Goal: Information Seeking & Learning: Check status

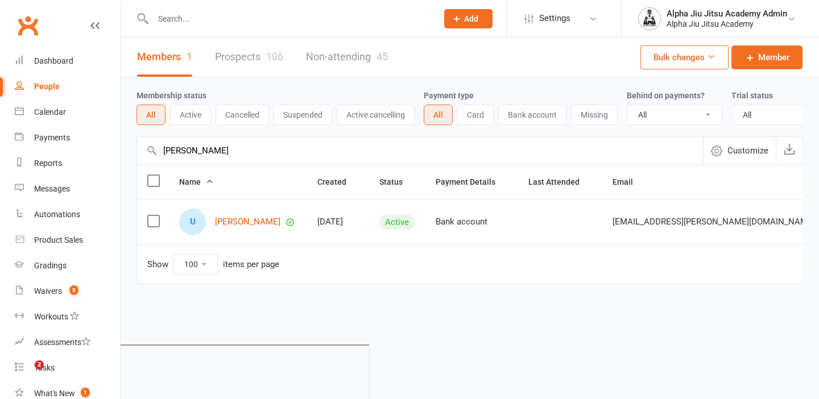
select select "100"
click at [240, 151] on input "[PERSON_NAME]" at bounding box center [420, 150] width 566 height 27
click at [240, 151] on input "shimpi" at bounding box center [420, 150] width 566 height 27
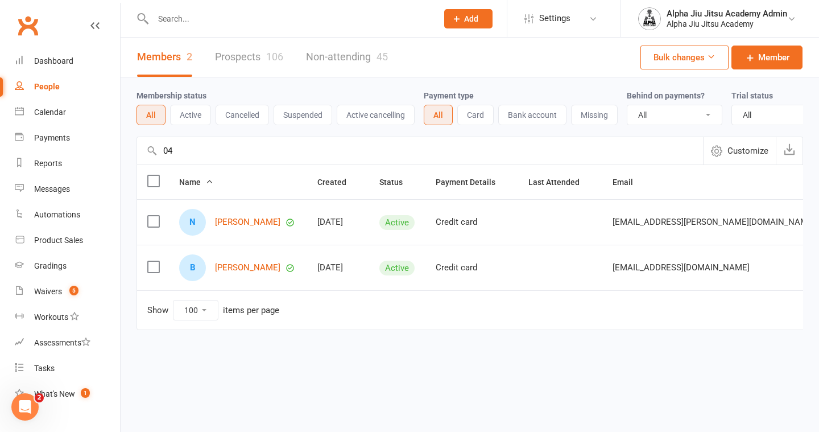
type input "0"
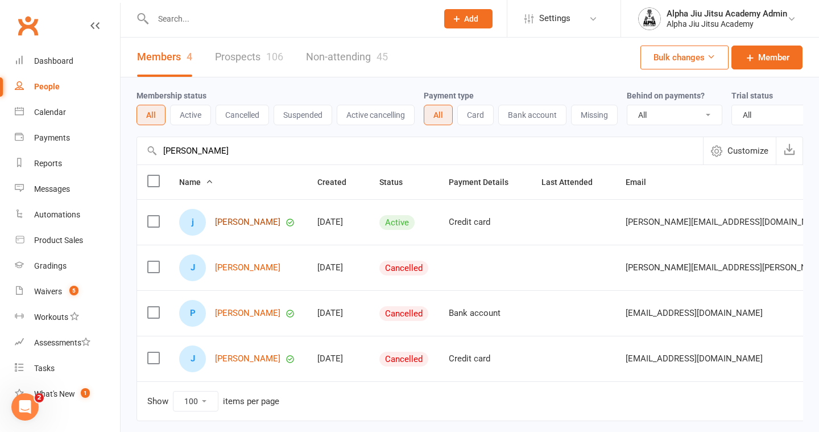
type input "joshua"
click at [253, 225] on link "[PERSON_NAME]" at bounding box center [247, 222] width 65 height 10
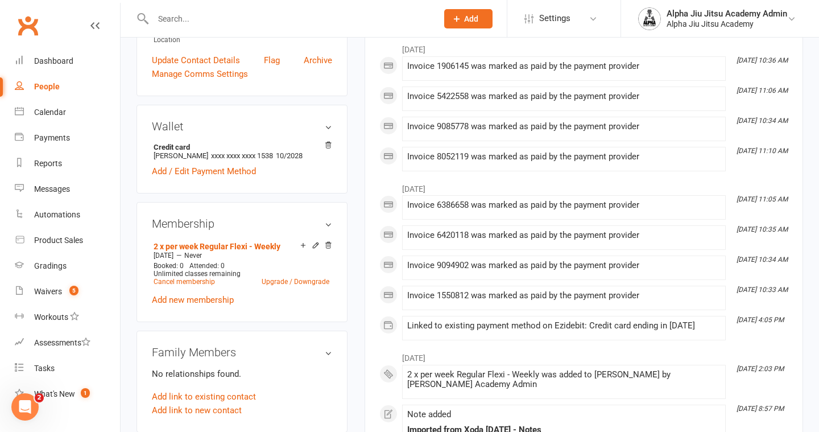
scroll to position [302, 0]
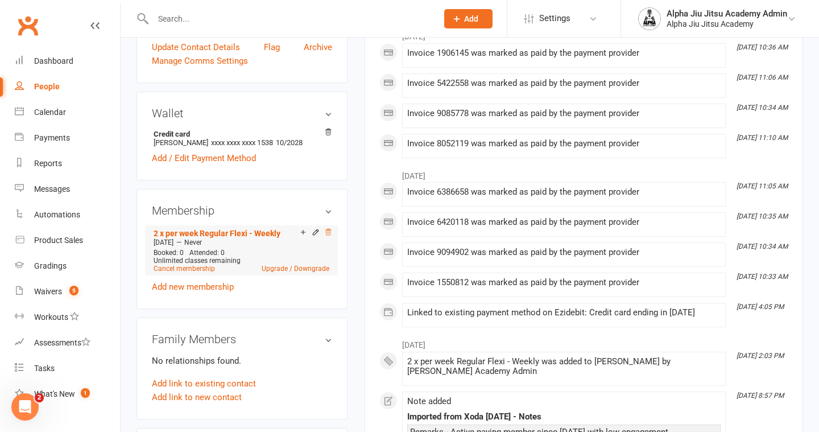
click at [331, 228] on icon at bounding box center [328, 232] width 8 height 8
click at [196, 265] on link "Cancel membership" at bounding box center [184, 269] width 61 height 8
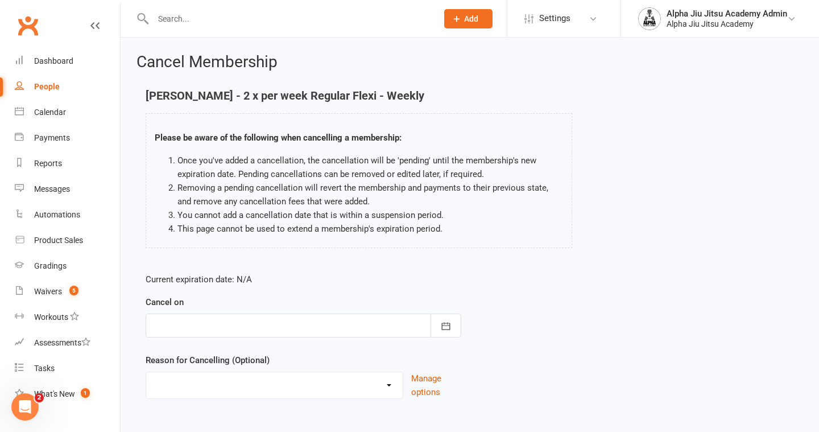
click at [278, 321] on div at bounding box center [304, 326] width 316 height 24
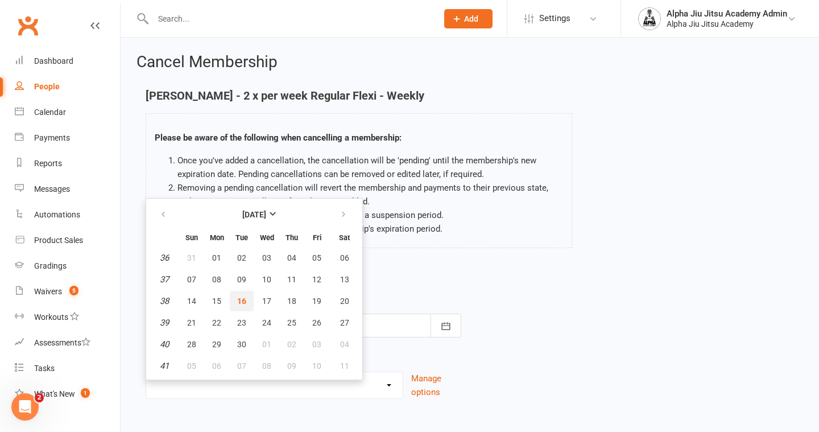
click at [243, 301] on span "16" at bounding box center [241, 300] width 9 height 9
type input "16 Sep 2025"
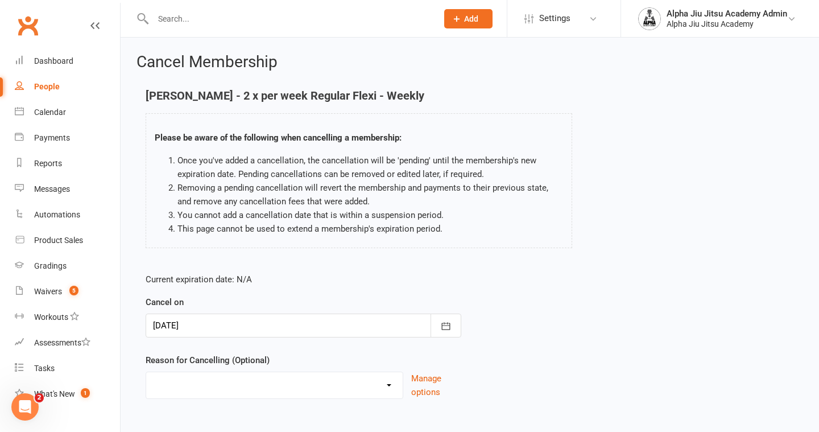
scroll to position [60, 0]
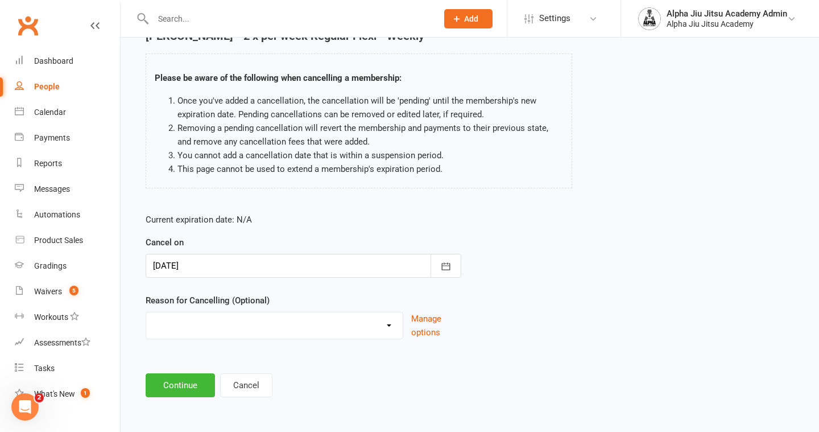
click at [236, 319] on select "Holiday Injury Other reason" at bounding box center [274, 323] width 257 height 23
select select "2"
click at [205, 377] on input at bounding box center [304, 385] width 316 height 24
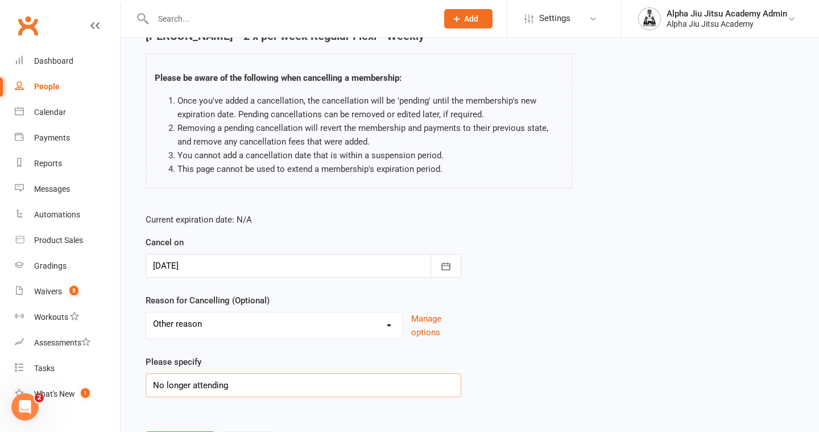
scroll to position [118, 0]
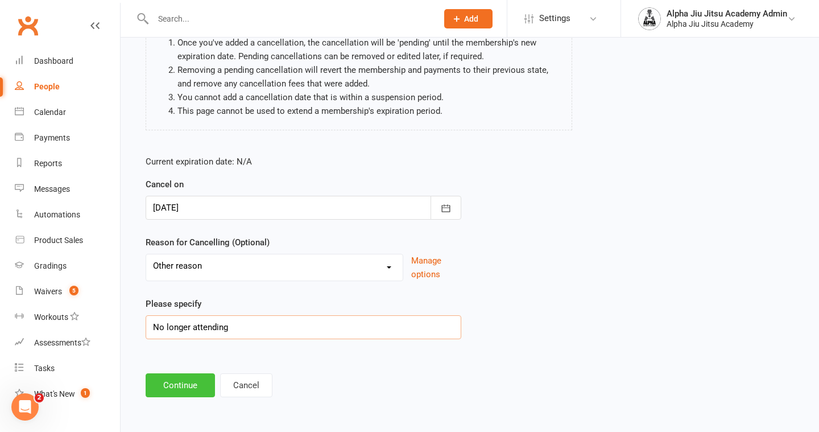
type input "No longer attending"
click at [162, 388] on button "Continue" at bounding box center [180, 385] width 69 height 24
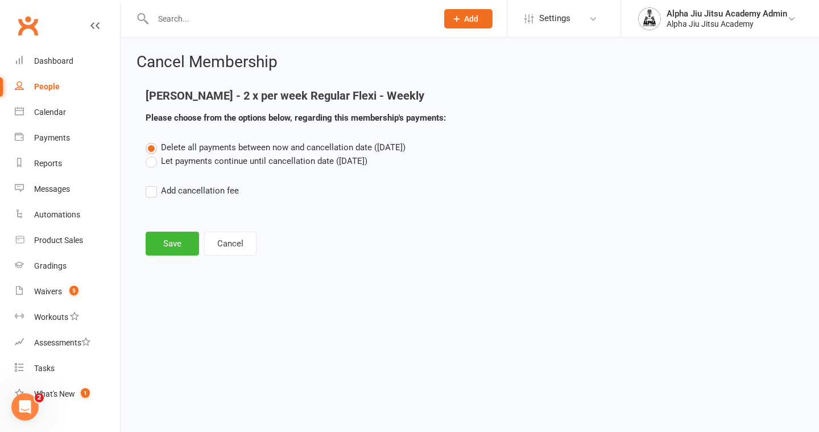
click at [152, 163] on label "Let payments continue until cancellation date (Sep 16, 2025)" at bounding box center [257, 161] width 222 height 14
click at [152, 154] on input "Let payments continue until cancellation date (Sep 16, 2025)" at bounding box center [149, 154] width 7 height 0
click at [152, 151] on label "Delete all payments between now and cancellation date (Sep 16, 2025)" at bounding box center [276, 148] width 260 height 14
click at [152, 141] on input "Delete all payments between now and cancellation date (Sep 16, 2025)" at bounding box center [149, 141] width 7 height 0
click at [163, 237] on button "Save" at bounding box center [172, 244] width 53 height 24
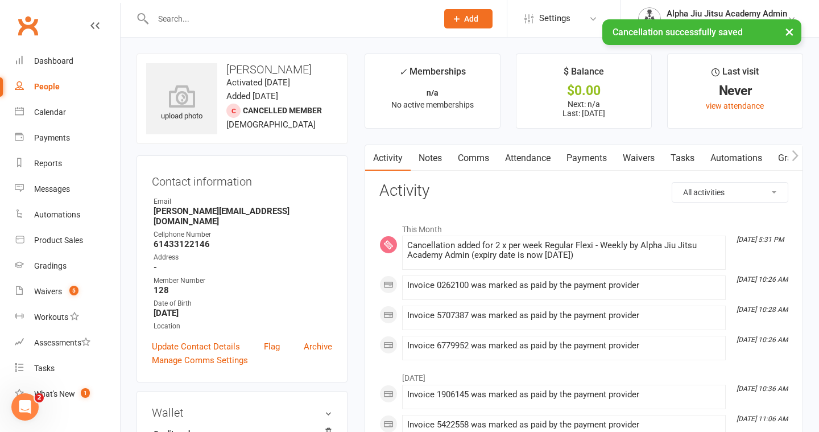
click at [82, 85] on link "People" at bounding box center [67, 87] width 105 height 26
select select "100"
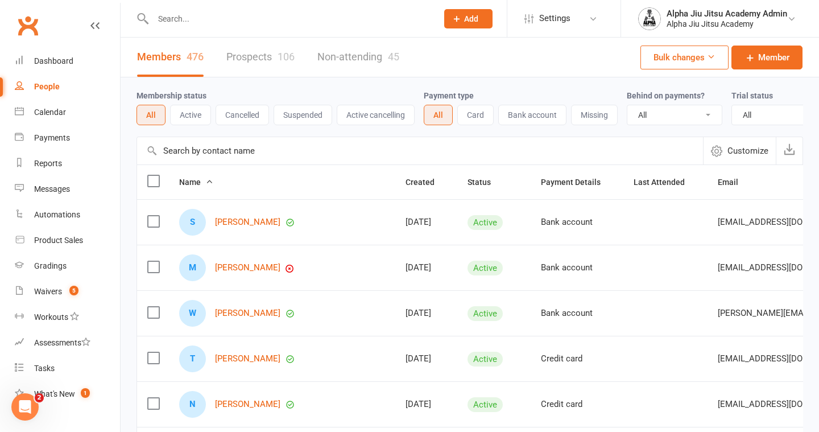
click at [259, 154] on input "text" at bounding box center [420, 150] width 566 height 27
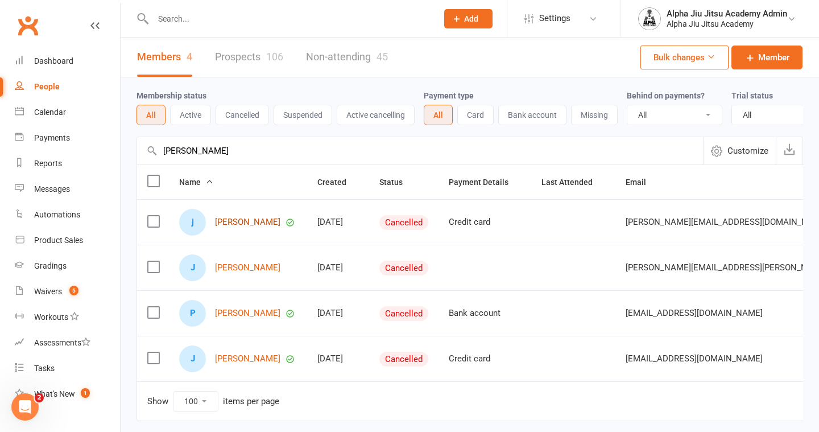
type input "joshua"
click at [244, 225] on link "[PERSON_NAME]" at bounding box center [247, 222] width 65 height 10
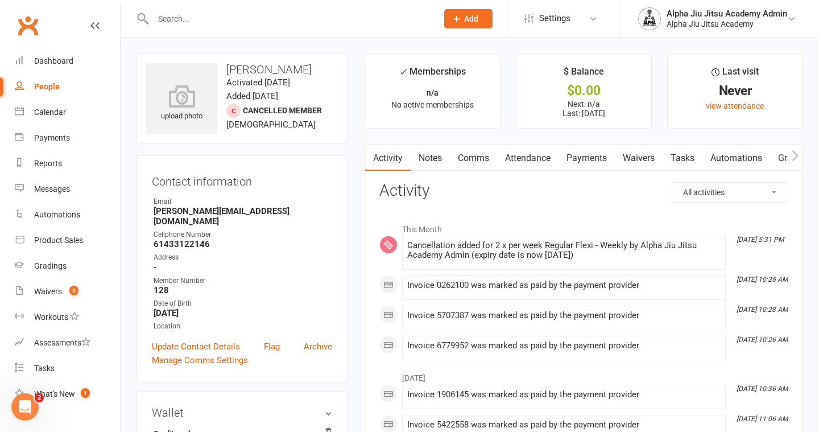
click at [77, 90] on link "People" at bounding box center [67, 87] width 105 height 26
select select "100"
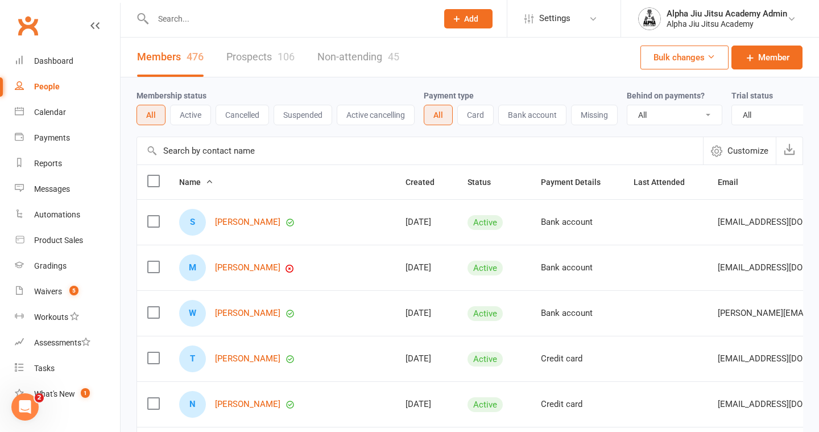
click at [234, 152] on input "text" at bounding box center [420, 150] width 566 height 27
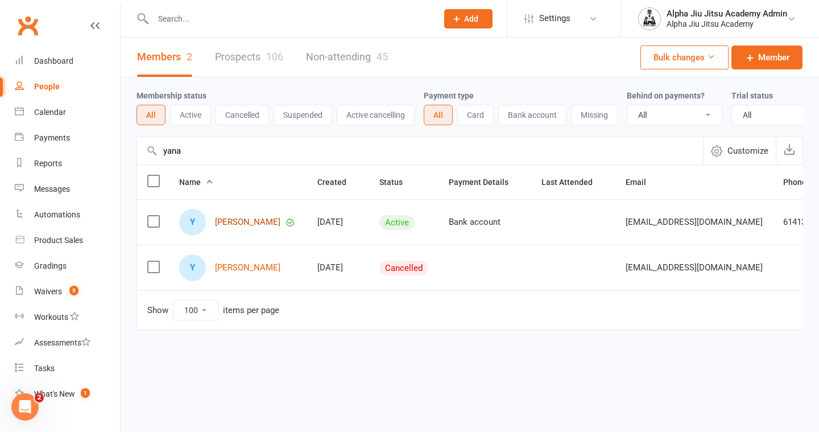
type input "yana"
click at [250, 225] on link "[PERSON_NAME]" at bounding box center [247, 222] width 65 height 10
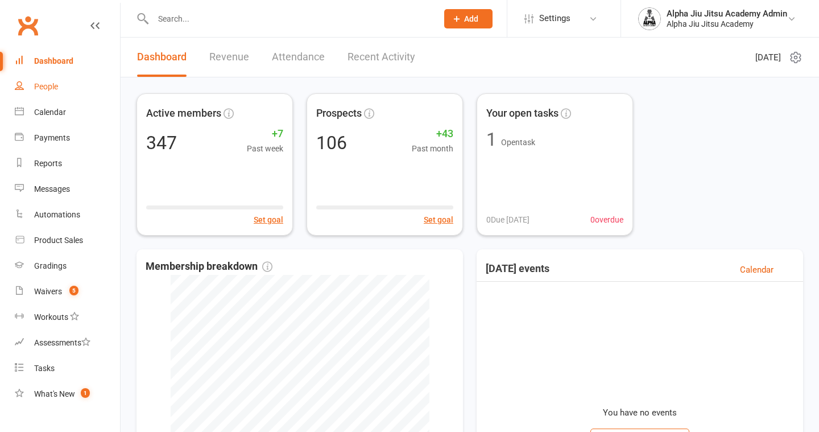
click at [81, 88] on link "People" at bounding box center [67, 87] width 105 height 26
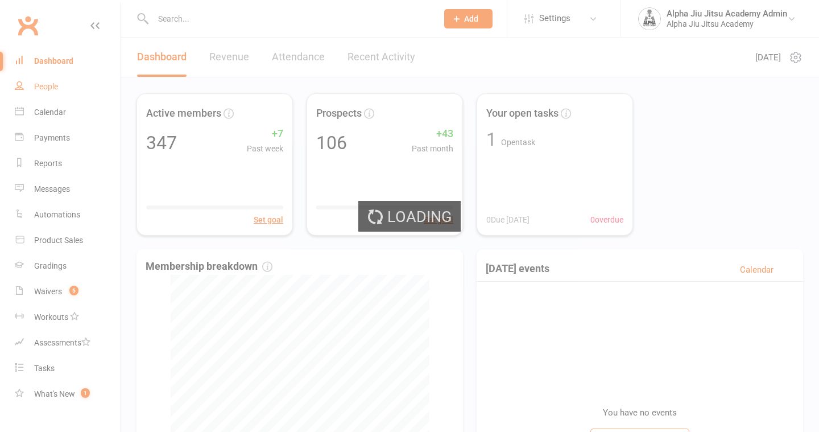
select select "100"
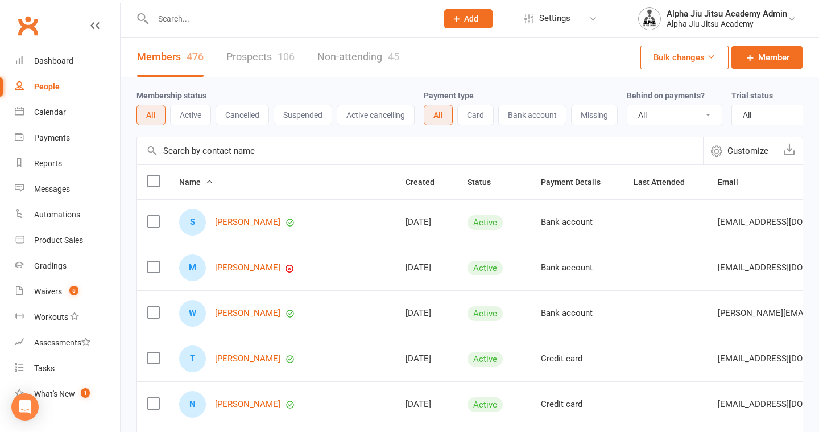
click at [196, 146] on input "text" at bounding box center [420, 150] width 566 height 27
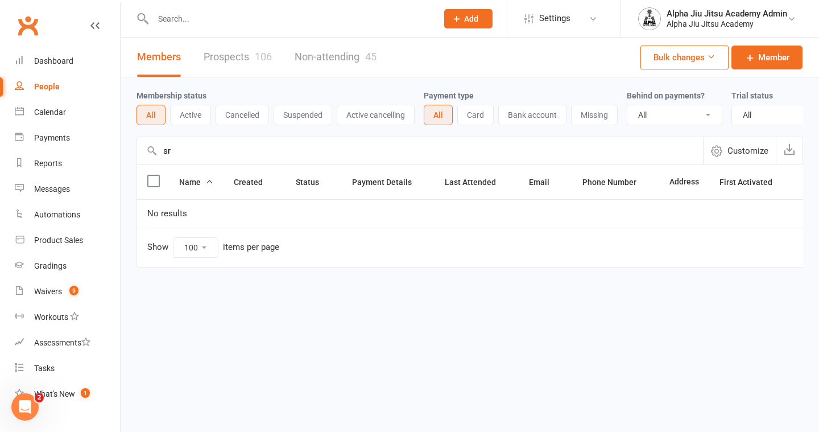
type input "s"
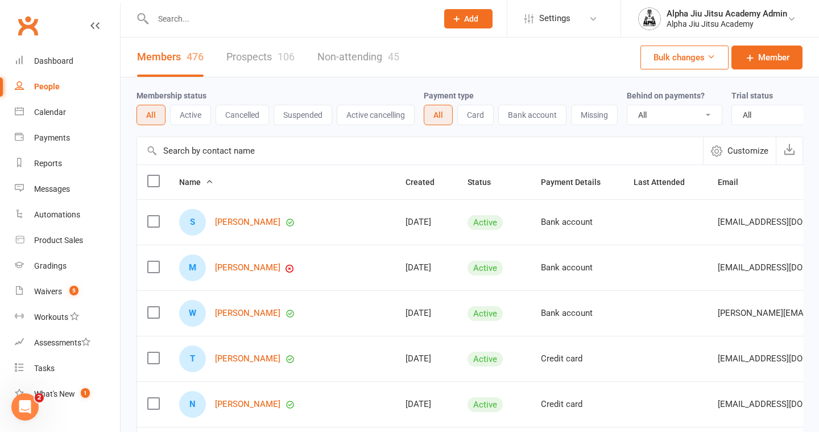
paste input "[PERSON_NAME]"
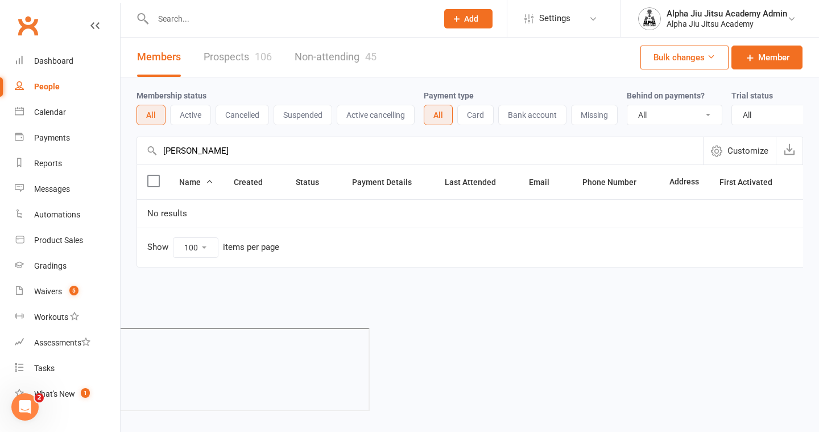
click at [182, 155] on input "[PERSON_NAME]" at bounding box center [420, 150] width 566 height 27
paste input "[PERSON_NAME]"
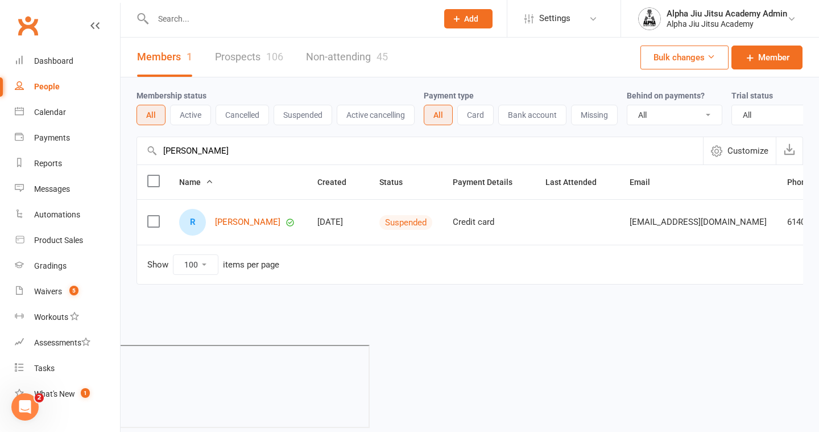
click at [209, 152] on input "[PERSON_NAME]" at bounding box center [420, 150] width 566 height 27
paste input "[PERSON_NAME]"
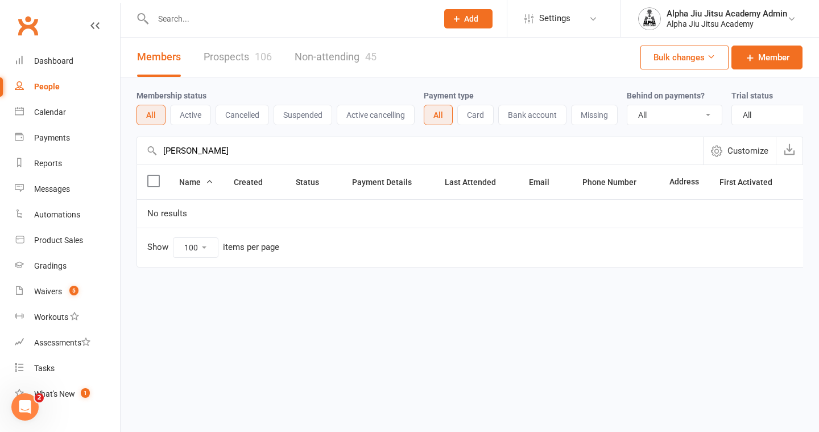
type input "[PERSON_NAME]"
click at [195, 121] on button "Active" at bounding box center [190, 115] width 41 height 20
click at [246, 57] on link "Prospects 106" at bounding box center [238, 57] width 68 height 39
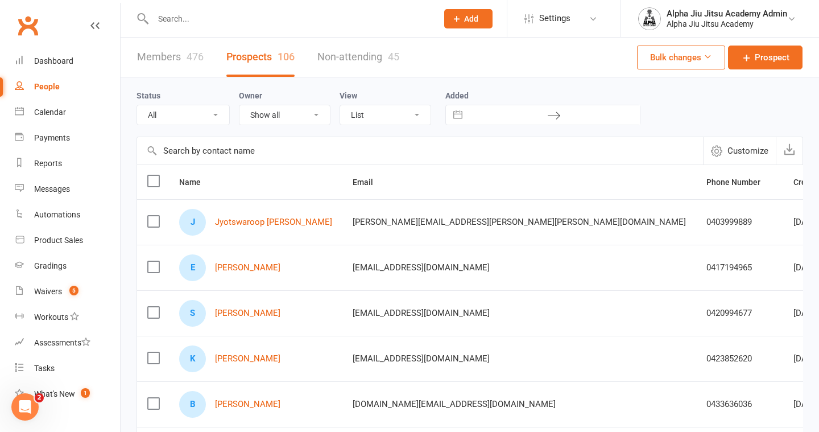
click at [192, 156] on input "text" at bounding box center [420, 150] width 566 height 27
paste input "[PERSON_NAME]"
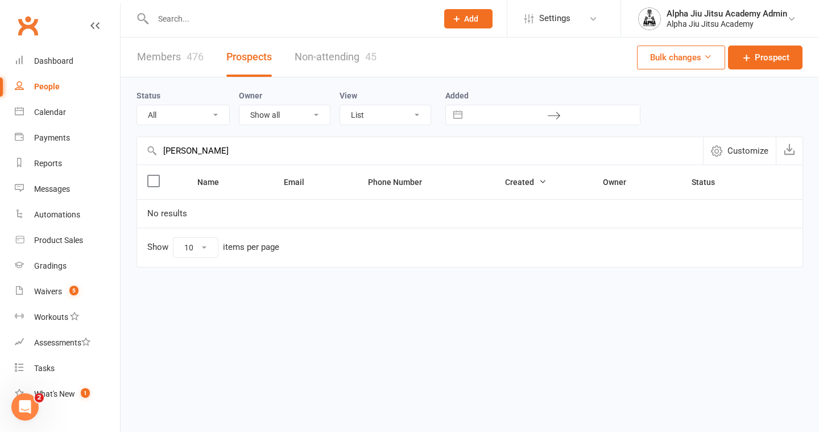
type input "[PERSON_NAME]"
click at [330, 61] on link "Non-attending 45" at bounding box center [336, 57] width 82 height 39
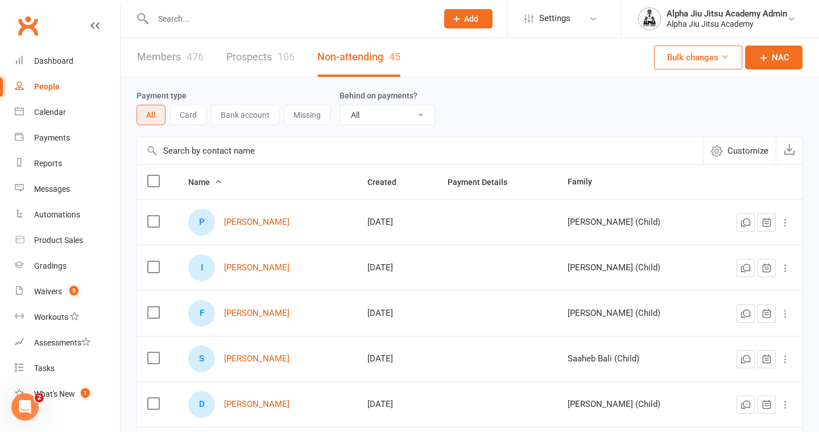
click at [192, 152] on input "text" at bounding box center [420, 150] width 566 height 27
paste input "[PERSON_NAME]"
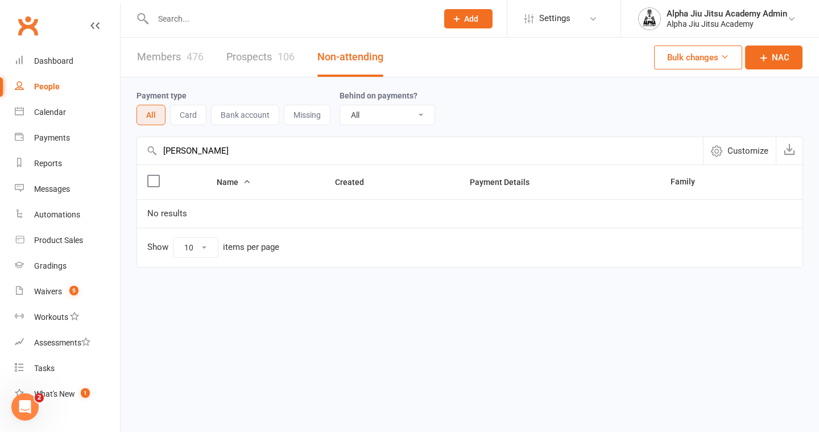
type input "[PERSON_NAME]"
click at [184, 57] on link "Members 476" at bounding box center [170, 57] width 67 height 39
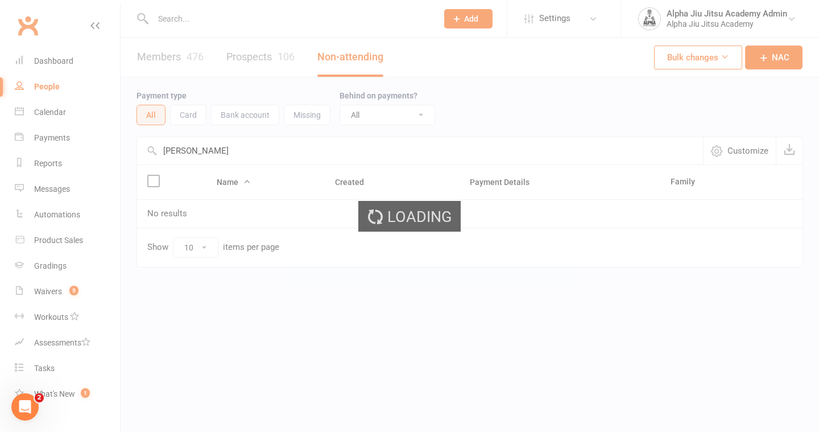
select select "100"
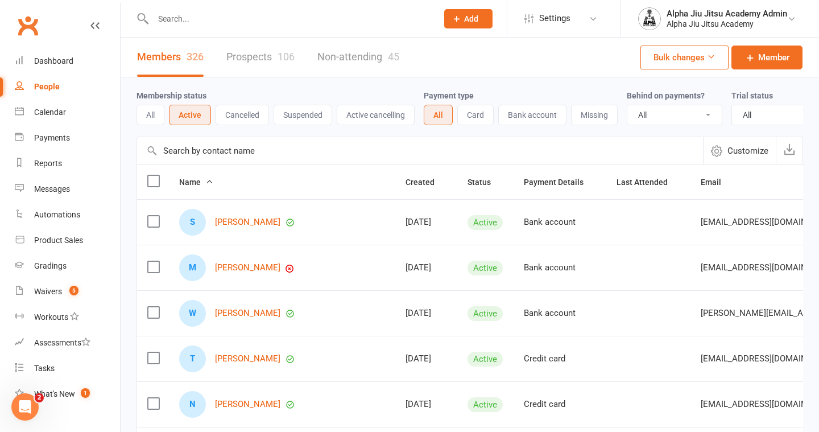
click at [229, 109] on button "Cancelled" at bounding box center [242, 115] width 53 height 20
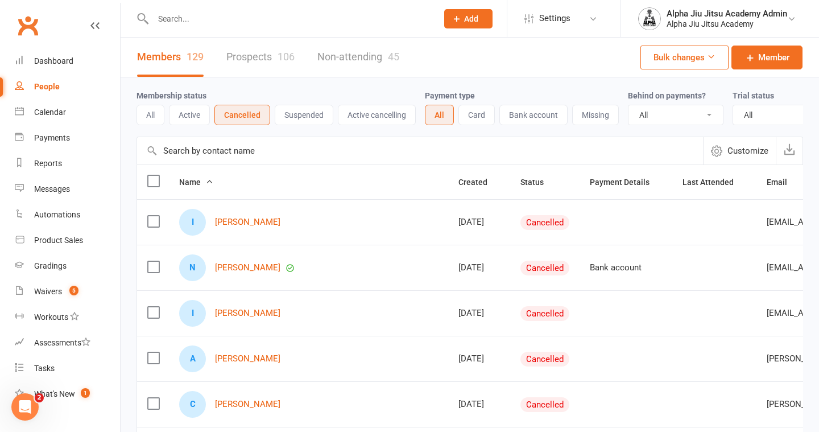
click at [197, 152] on input "text" at bounding box center [420, 150] width 566 height 27
paste input "[PERSON_NAME]"
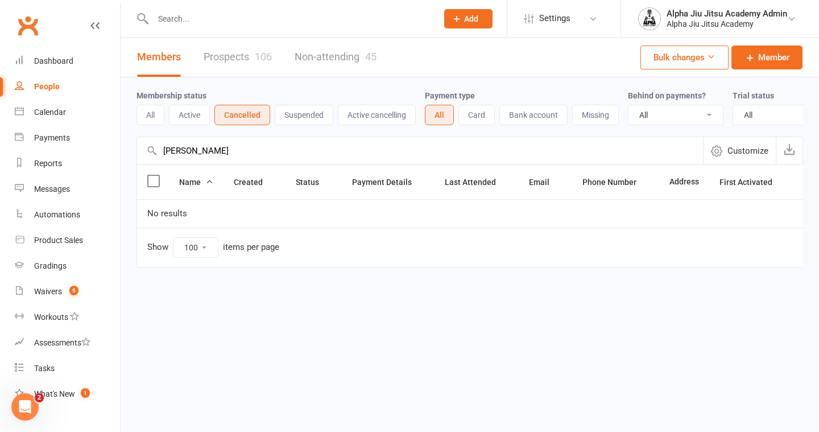
click at [154, 107] on button "All" at bounding box center [151, 115] width 28 height 20
click at [184, 150] on input "[PERSON_NAME]" at bounding box center [420, 150] width 566 height 27
paste input "414091823"
click at [166, 151] on input "414091823" at bounding box center [420, 150] width 566 height 27
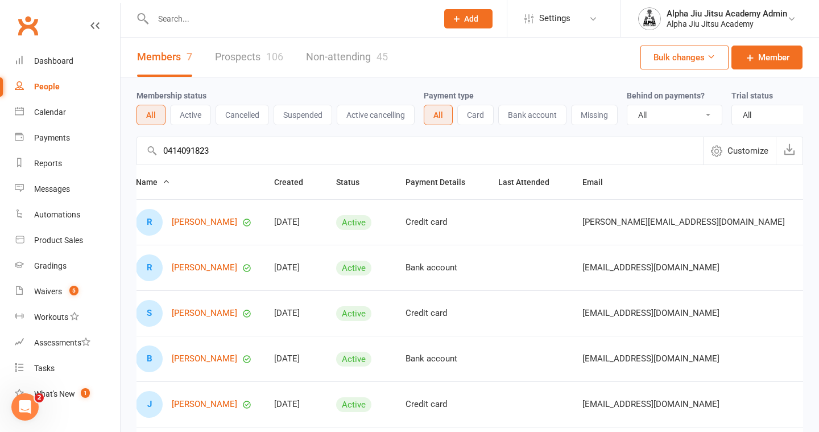
type input "0414091823"
click at [69, 137] on div "Payments" at bounding box center [52, 137] width 36 height 9
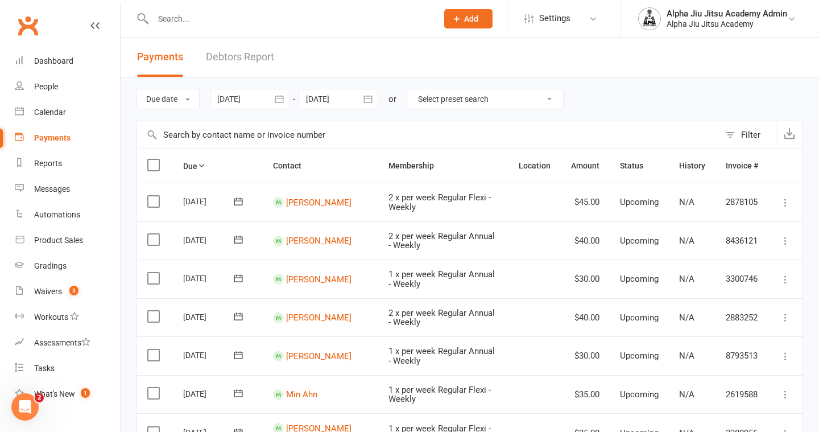
click at [186, 137] on input "text" at bounding box center [428, 134] width 583 height 27
paste input "[PERSON_NAME]"
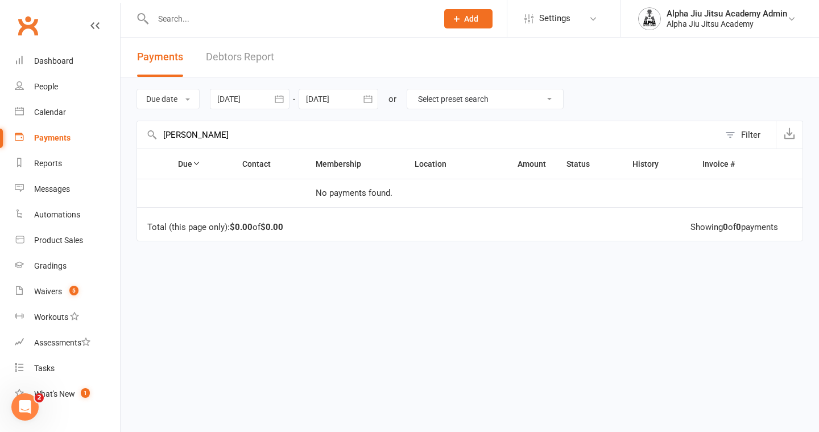
click at [195, 129] on input "[PERSON_NAME]" at bounding box center [428, 134] width 583 height 27
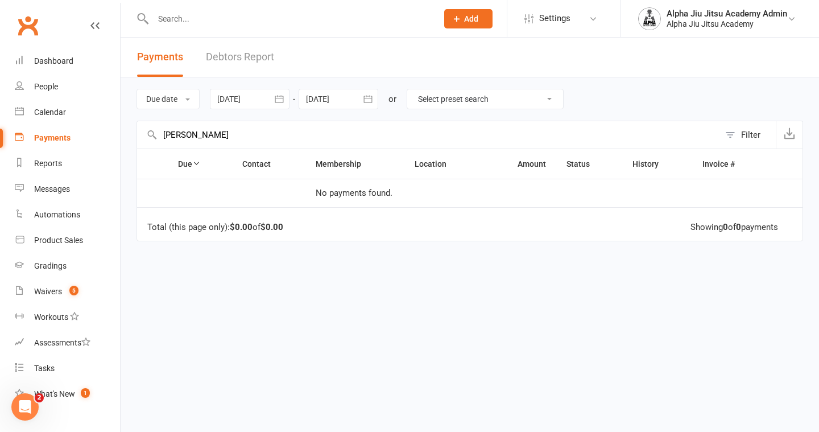
paste input "2826913"
click at [180, 135] on input "2826913" at bounding box center [428, 134] width 583 height 27
paste input "[PHONE_NUMBER]"
type input "[PHONE_NUMBER]"
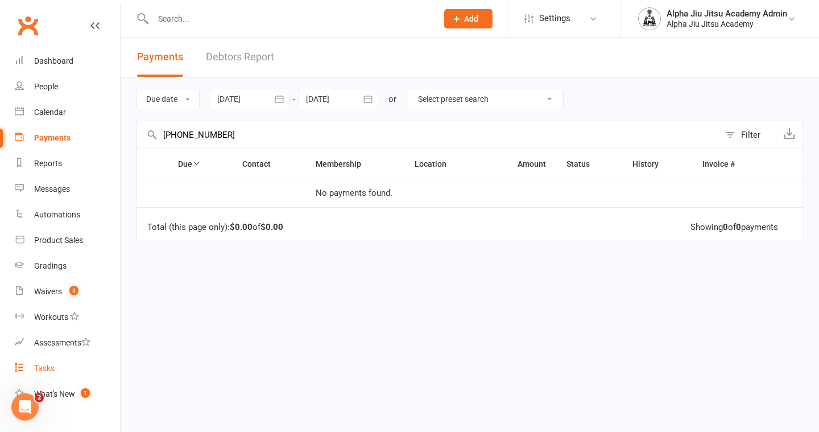
click at [57, 359] on link "Tasks" at bounding box center [67, 369] width 105 height 26
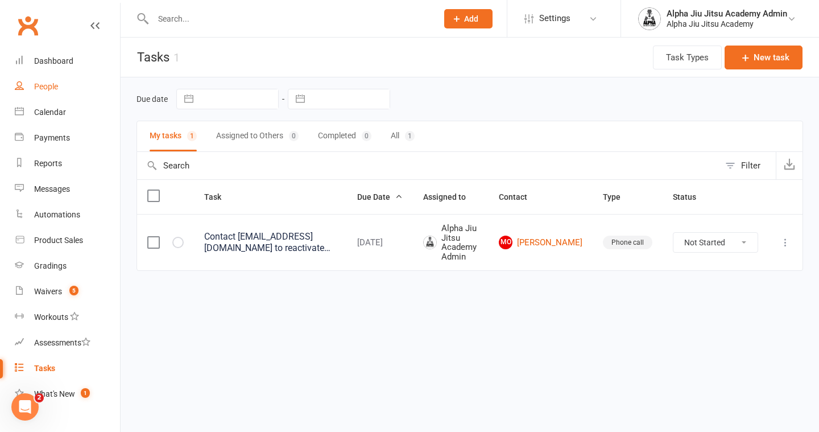
click at [85, 80] on link "People" at bounding box center [67, 87] width 105 height 26
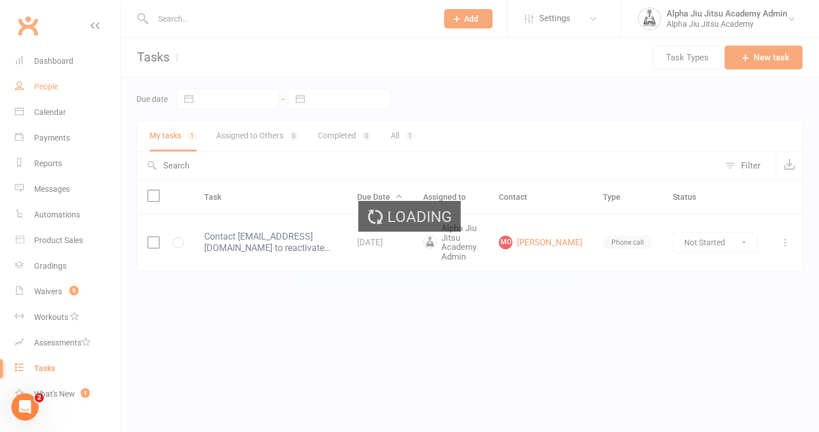
select select "100"
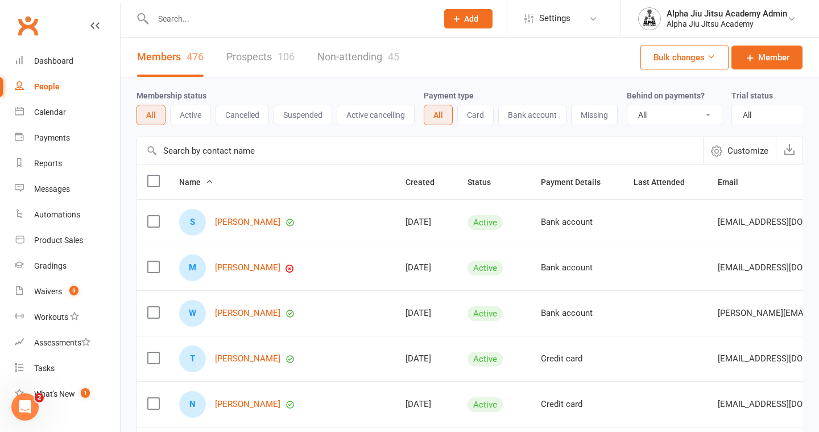
click at [200, 147] on input "text" at bounding box center [420, 150] width 566 height 27
type input "reddy"
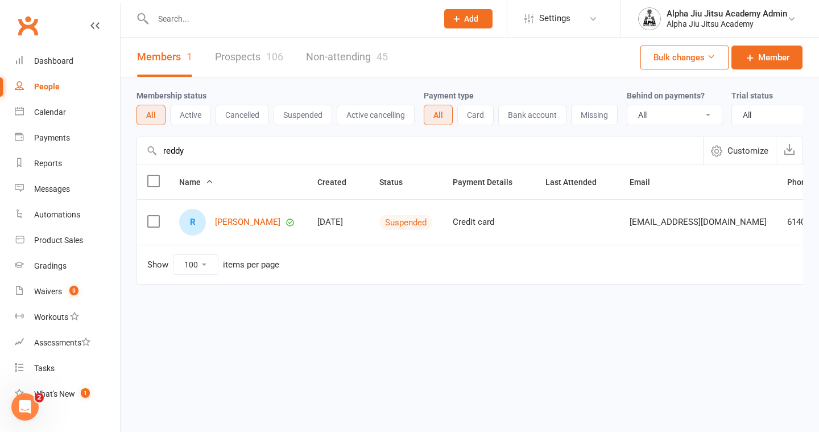
click at [200, 147] on input "reddy" at bounding box center [420, 150] width 566 height 27
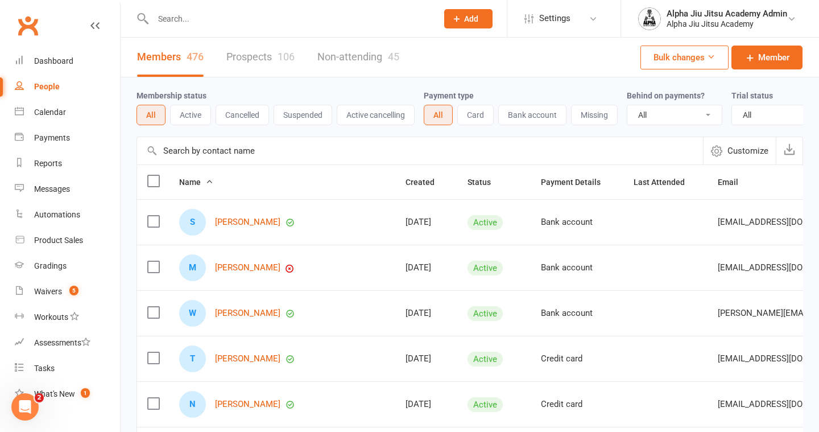
paste input "[PERSON_NAME]"
type input "[PERSON_NAME]"
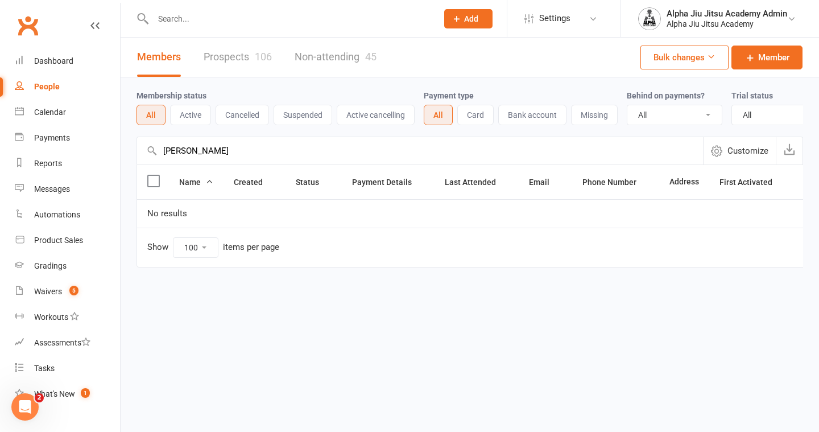
click at [175, 151] on input "[PERSON_NAME]" at bounding box center [420, 150] width 566 height 27
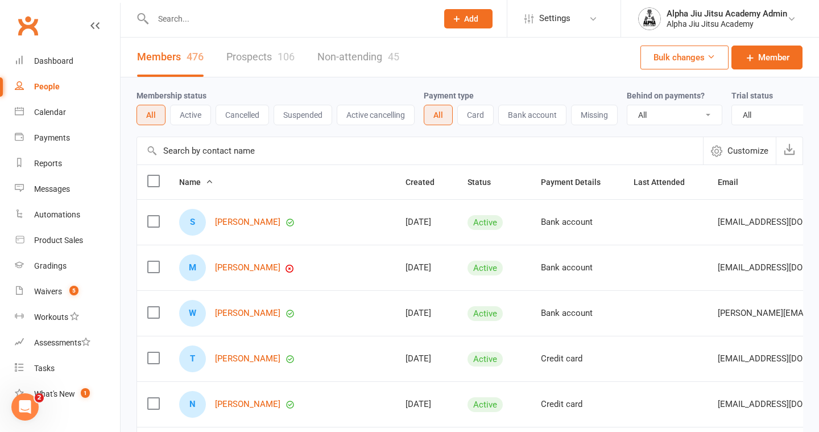
paste input "0414091823"
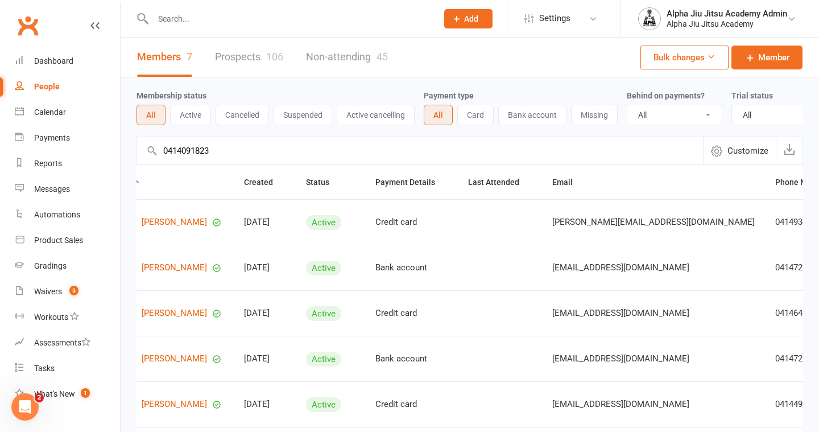
click at [722, 53] on button "Bulk changes" at bounding box center [685, 58] width 88 height 24
click at [712, 53] on icon at bounding box center [711, 56] width 9 height 9
click at [479, 68] on div "Members 7 Prospects 106 Non-attending 45 Bulk changes Member" at bounding box center [470, 58] width 699 height 40
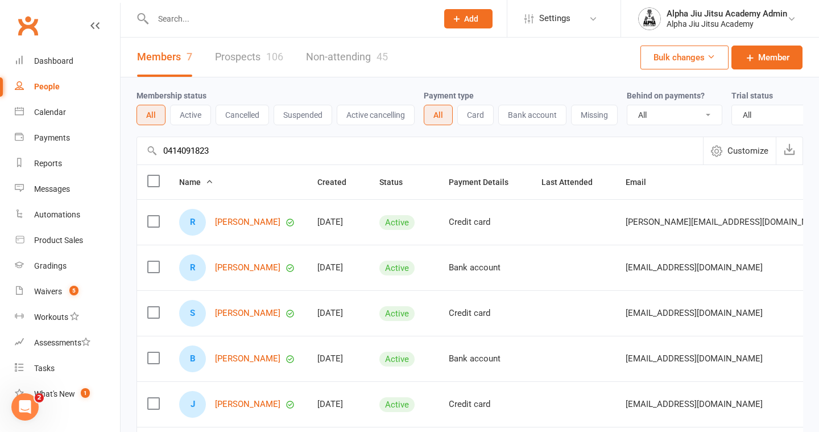
click at [189, 150] on input "0414091823" at bounding box center [420, 150] width 566 height 27
type input "[PERSON_NAME]"
click at [247, 311] on link "[PERSON_NAME]" at bounding box center [247, 313] width 65 height 10
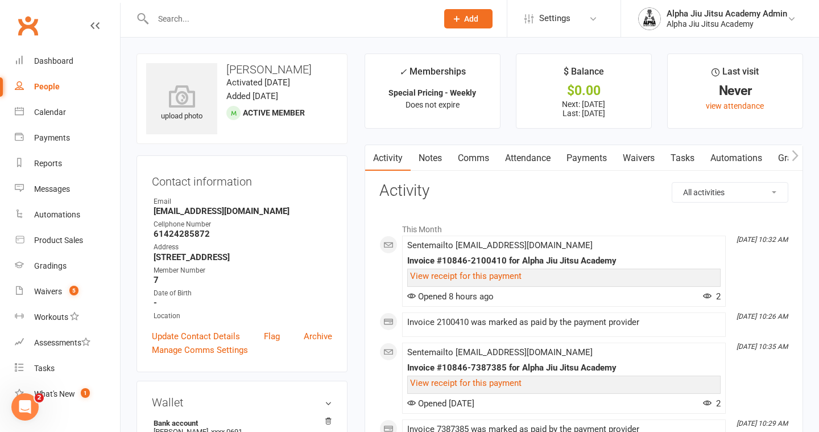
click at [582, 152] on link "Payments" at bounding box center [587, 158] width 56 height 26
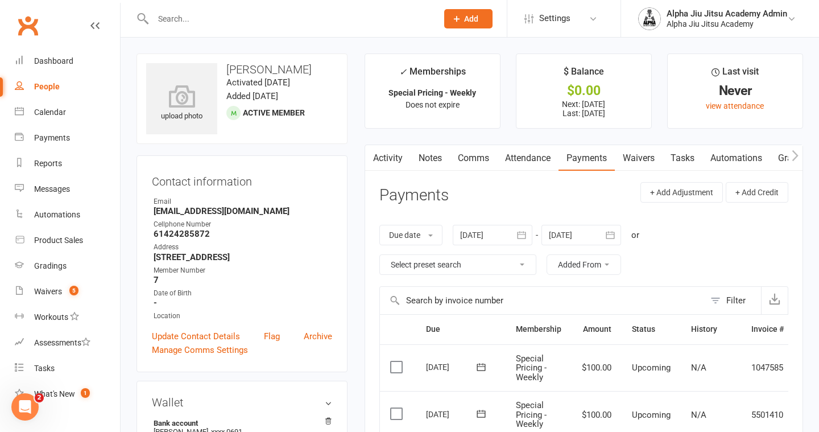
click at [51, 90] on div "People" at bounding box center [47, 86] width 26 height 9
select select "100"
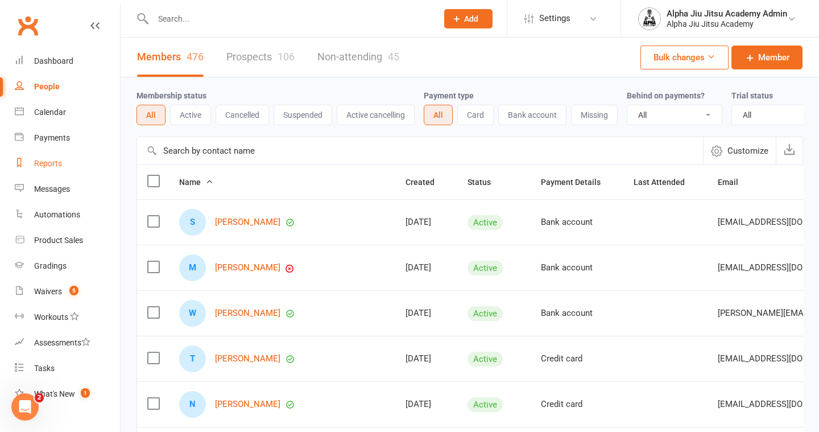
click at [61, 156] on link "Reports" at bounding box center [67, 164] width 105 height 26
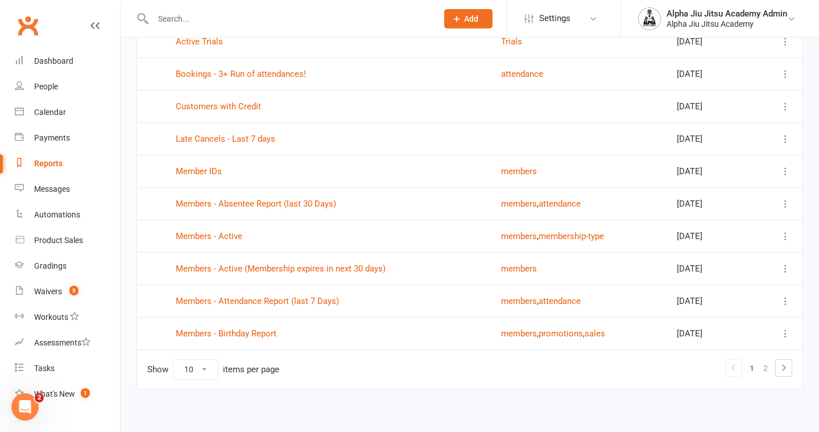
scroll to position [130, 0]
click at [784, 364] on icon at bounding box center [783, 367] width 3 height 6
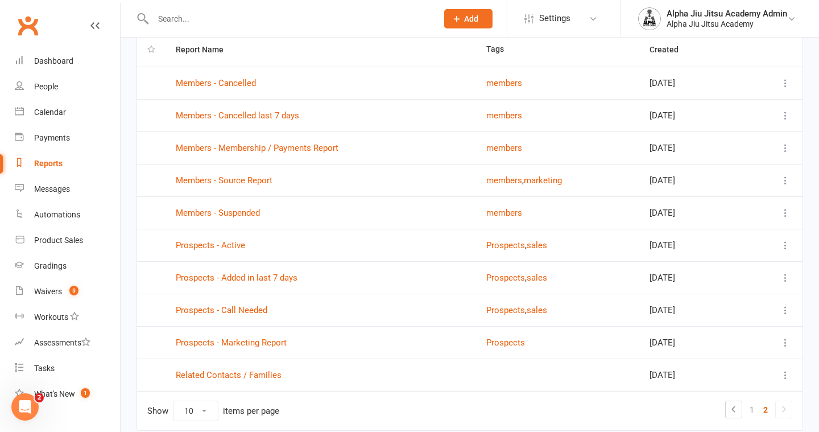
scroll to position [81, 0]
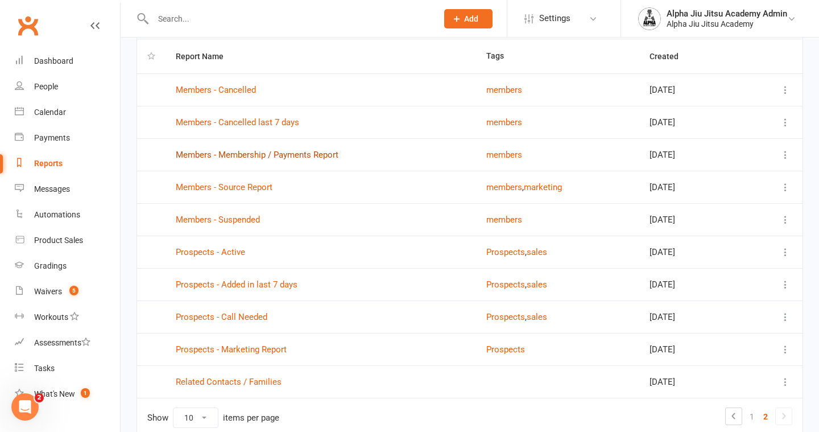
click at [237, 156] on link "Members - Membership / Payments Report" at bounding box center [257, 155] width 163 height 10
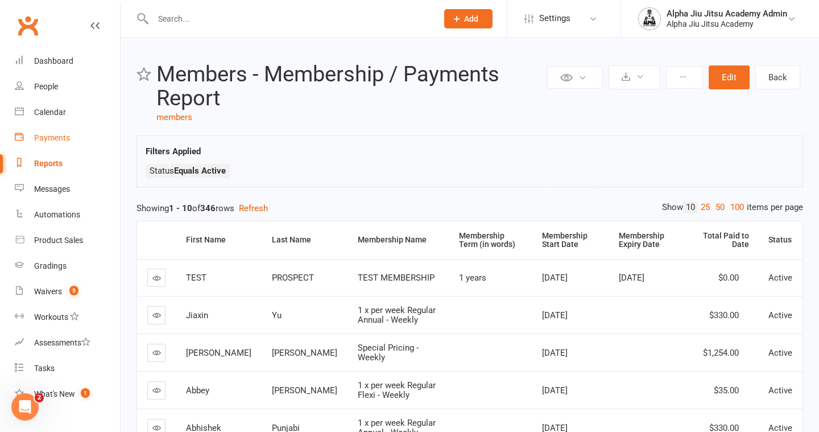
click at [59, 136] on div "Payments" at bounding box center [52, 137] width 36 height 9
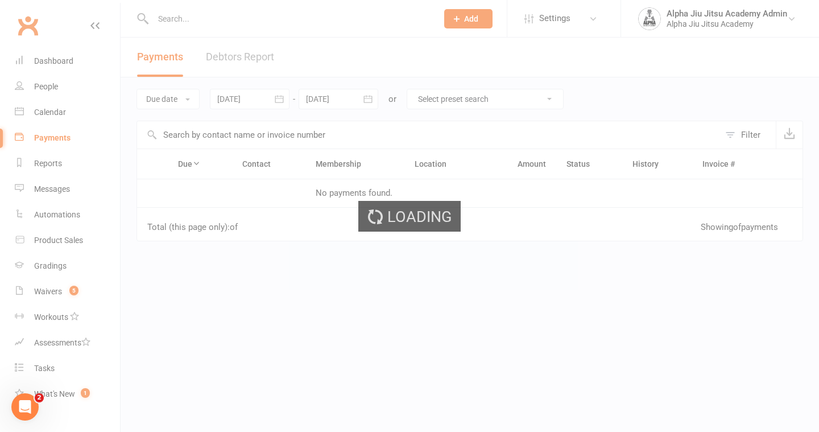
click at [261, 58] on link "Debtors Report" at bounding box center [240, 57] width 68 height 39
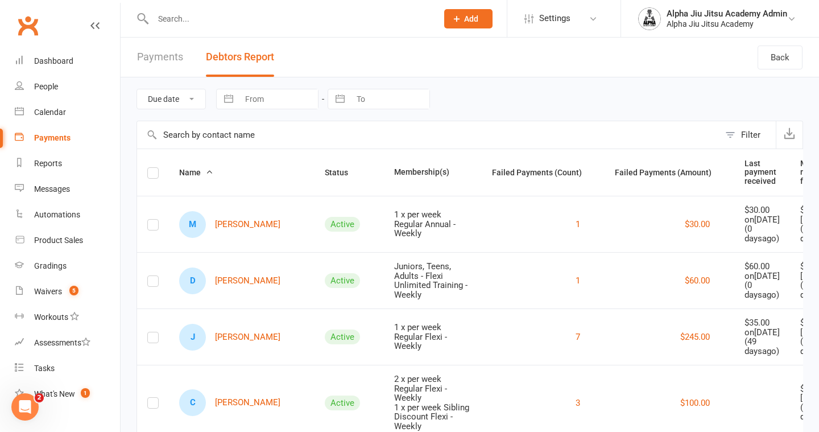
click at [283, 96] on input "From" at bounding box center [278, 98] width 79 height 19
select select "7"
select select "2025"
select select "8"
select select "2025"
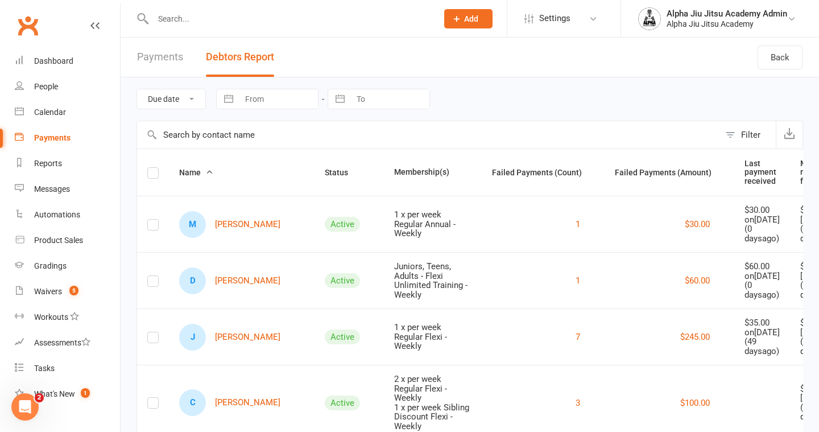
select select "9"
select select "2025"
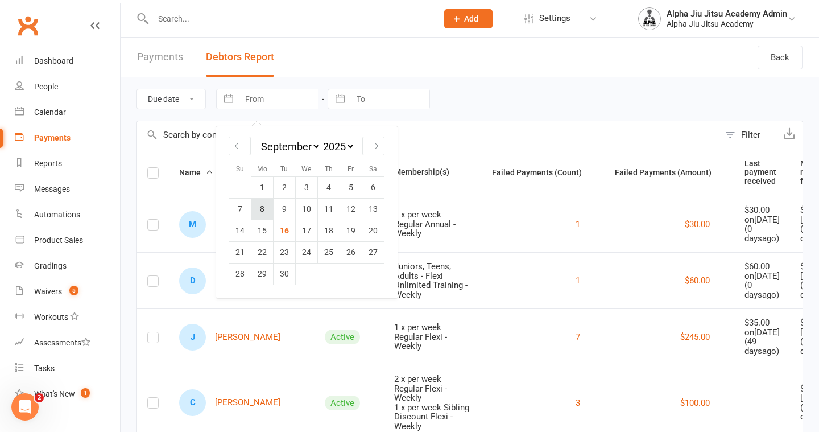
click at [269, 207] on td "8" at bounding box center [263, 209] width 22 height 22
type input "[DATE]"
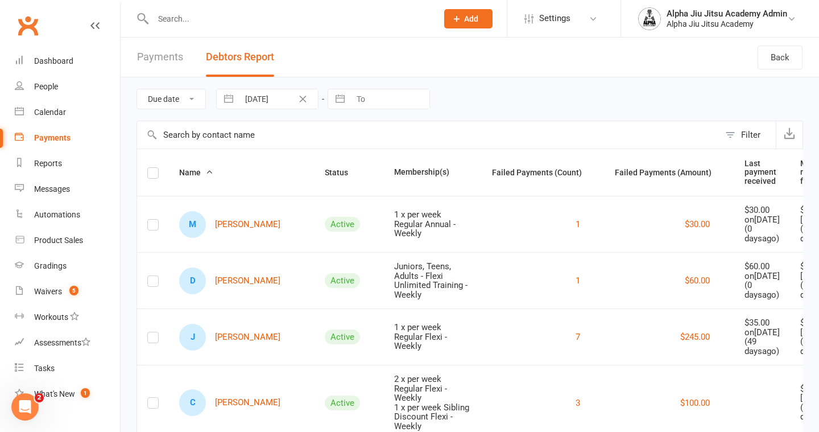
click at [364, 106] on input "To" at bounding box center [390, 98] width 79 height 19
select select "7"
select select "2025"
select select "8"
select select "2025"
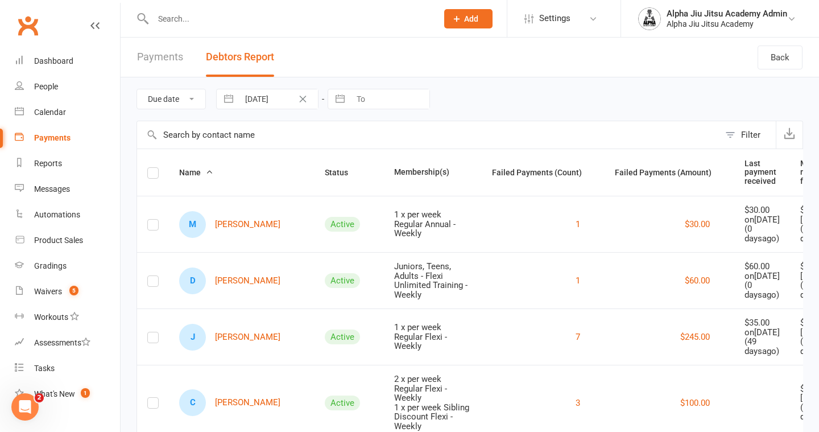
select select "9"
select select "2025"
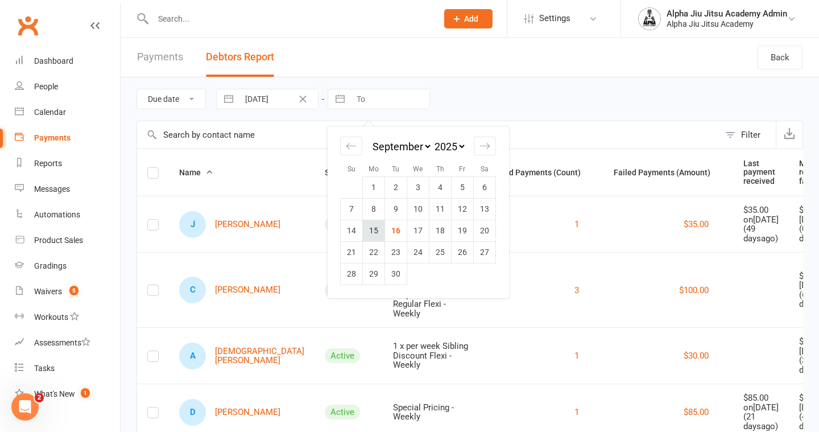
click at [378, 231] on td "15" at bounding box center [374, 231] width 22 height 22
type input "[DATE]"
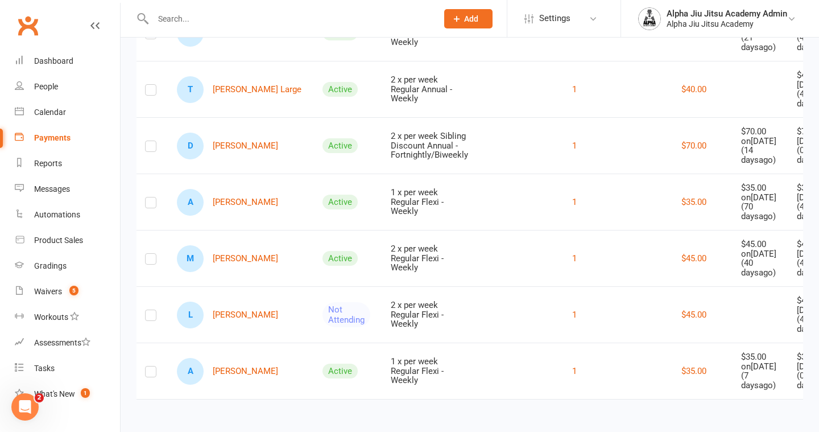
scroll to position [1065, 0]
drag, startPoint x: 646, startPoint y: 369, endPoint x: 644, endPoint y: 230, distance: 138.9
click at [601, 286] on td "$45.00" at bounding box center [666, 314] width 130 height 56
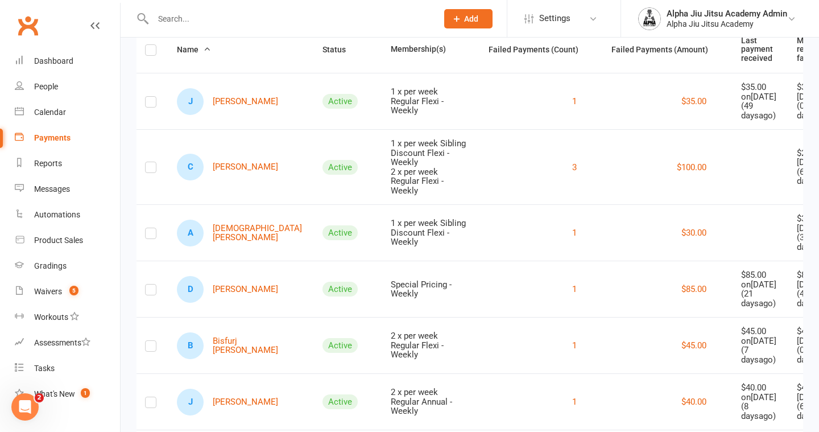
scroll to position [114, 0]
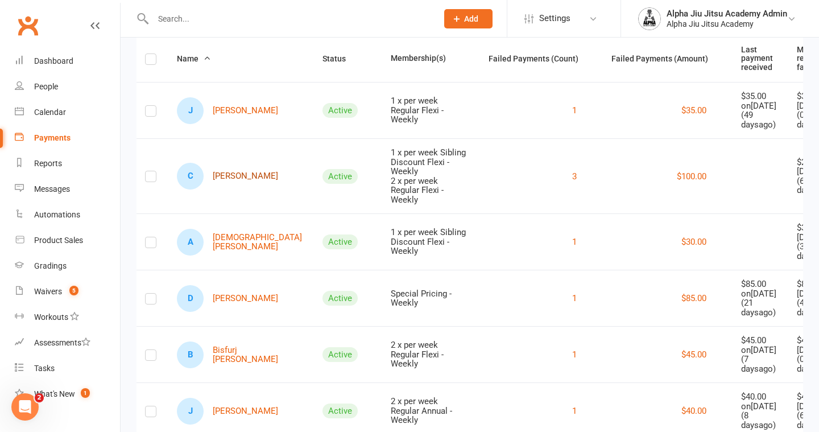
click at [223, 189] on link "C [PERSON_NAME]" at bounding box center [227, 176] width 101 height 27
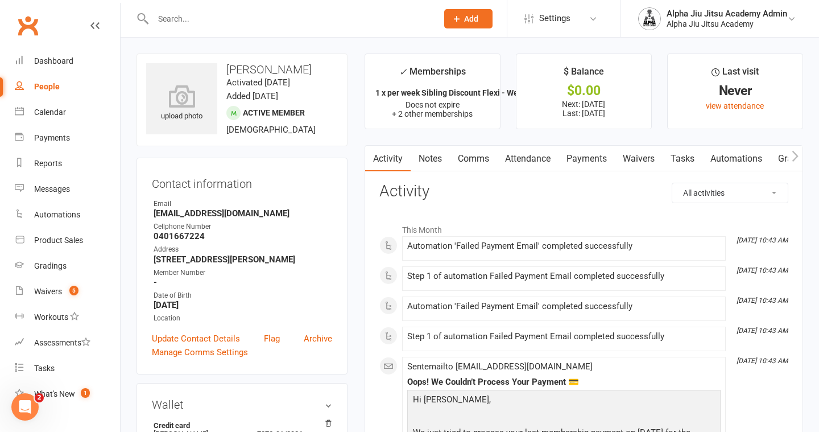
click at [590, 159] on link "Payments" at bounding box center [587, 159] width 56 height 26
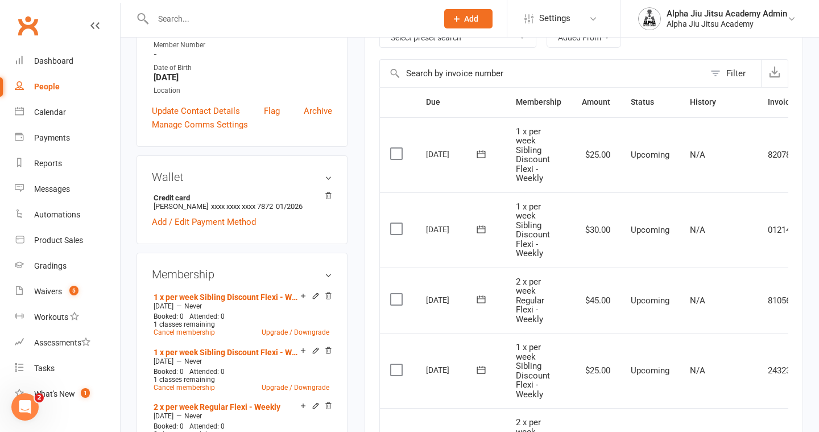
scroll to position [210, 0]
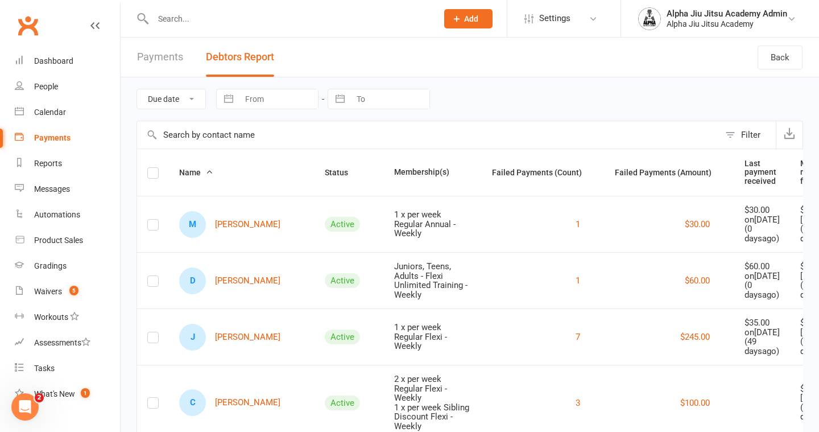
click at [250, 98] on input "From" at bounding box center [278, 98] width 79 height 19
select select "7"
select select "2025"
select select "8"
select select "2025"
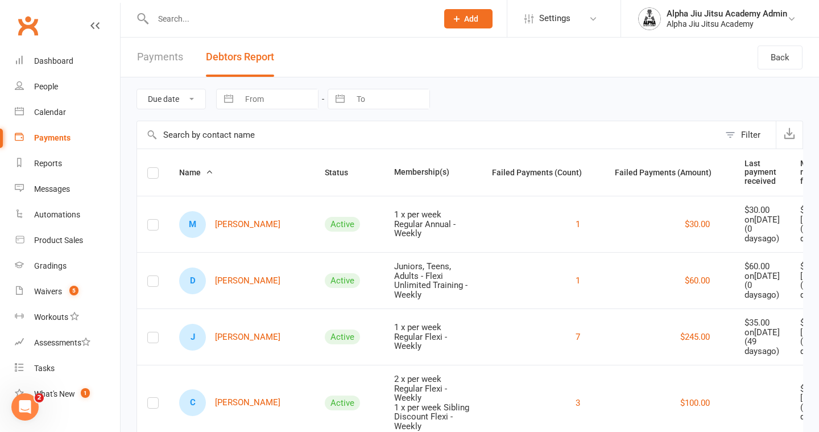
select select "9"
select select "2025"
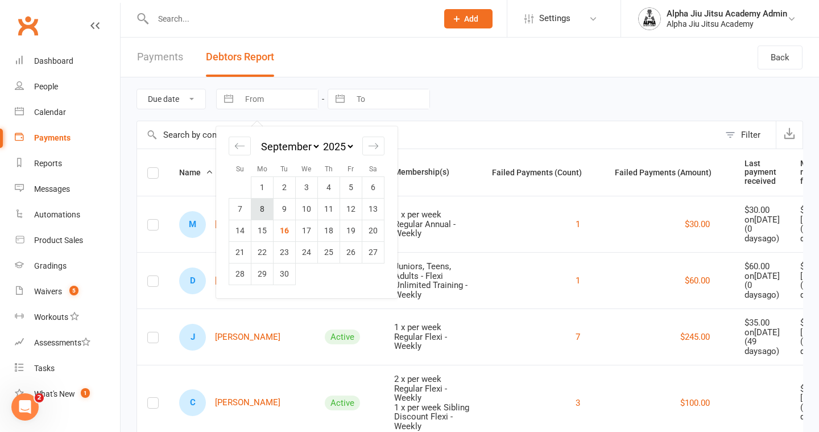
click at [266, 203] on td "8" at bounding box center [263, 209] width 22 height 22
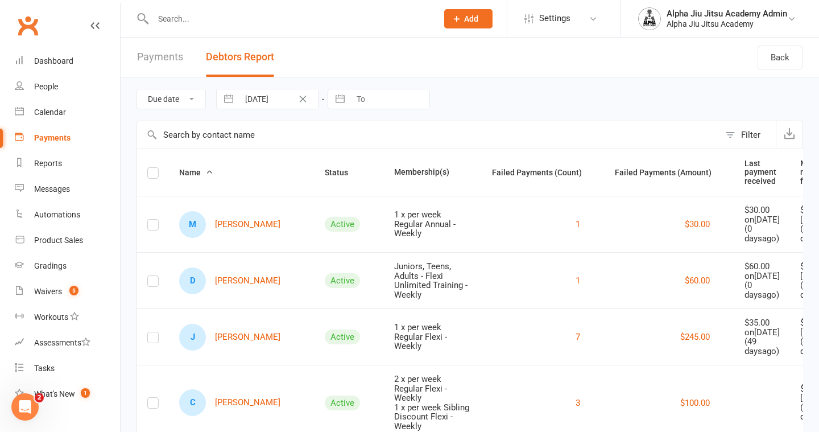
type input "[DATE]"
click at [393, 104] on input "To" at bounding box center [390, 98] width 79 height 19
select select "7"
select select "2025"
select select "8"
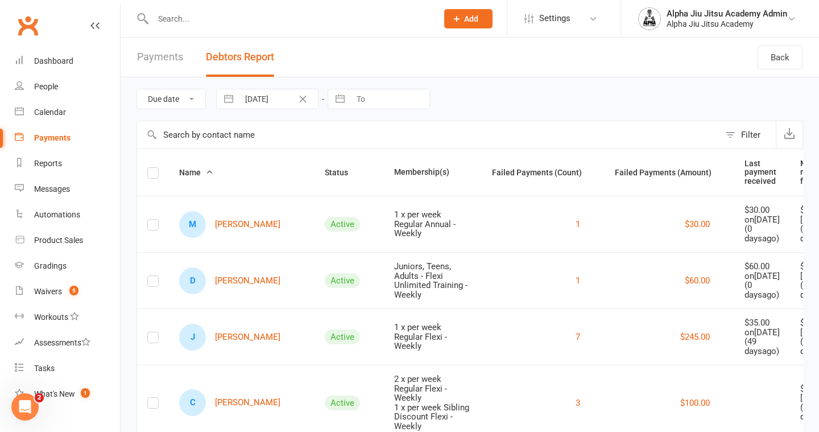
select select "2025"
select select "9"
select select "2025"
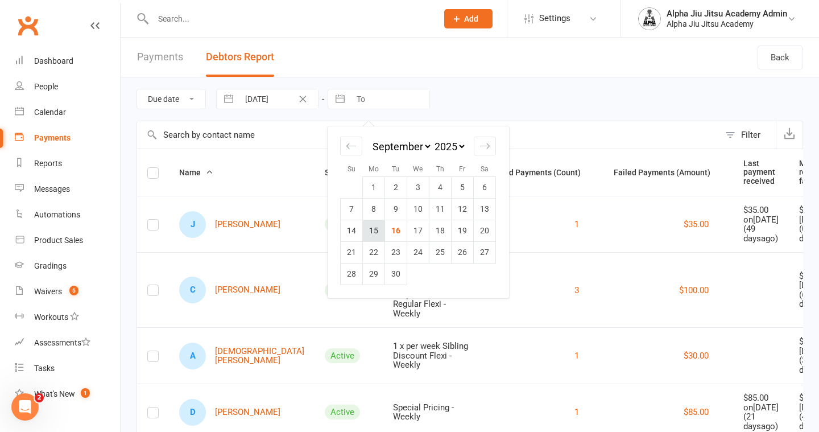
click at [380, 230] on td "15" at bounding box center [374, 231] width 22 height 22
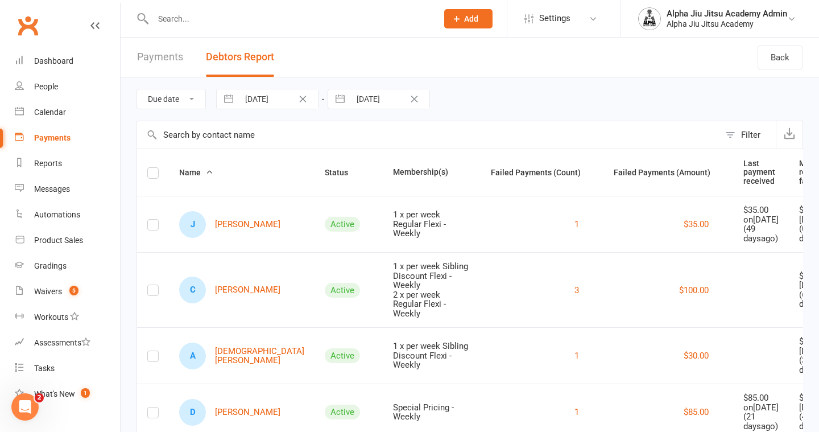
type input "[DATE]"
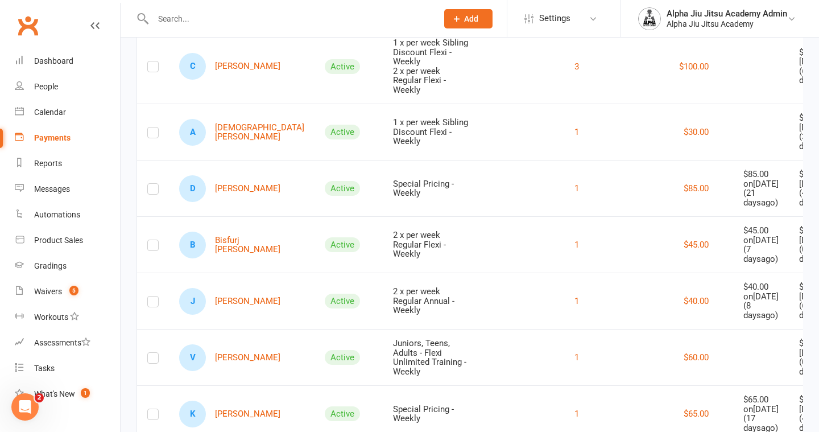
scroll to position [142, 0]
